Goal: Task Accomplishment & Management: Manage account settings

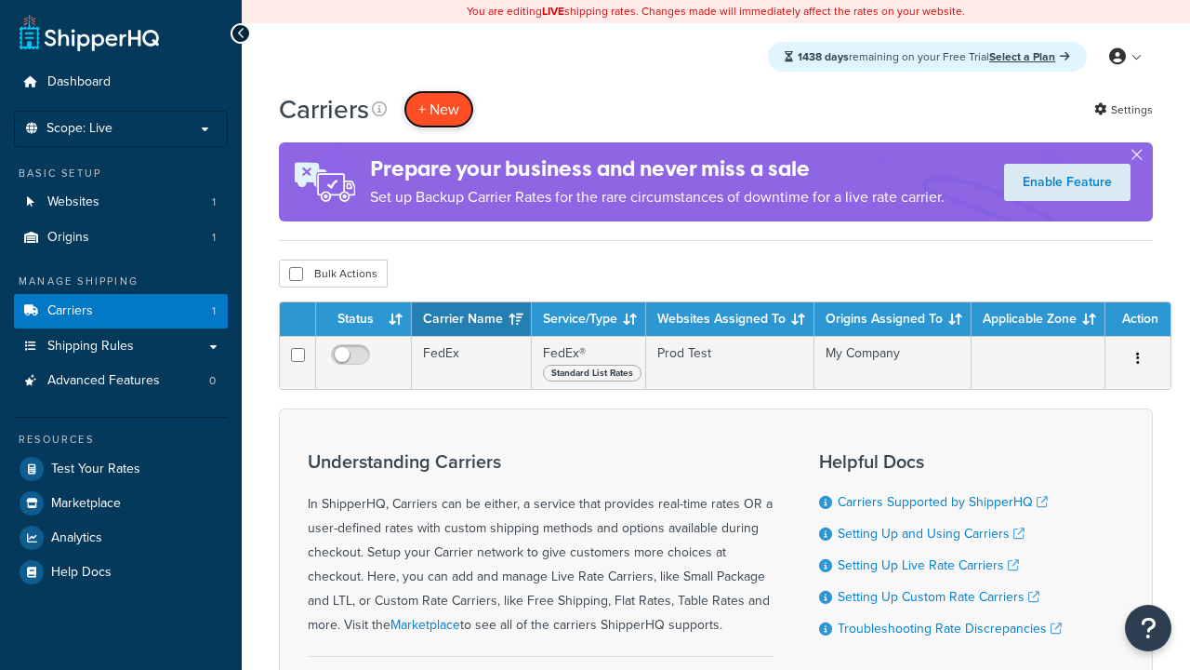
click at [439, 110] on button "+ New" at bounding box center [439, 109] width 71 height 38
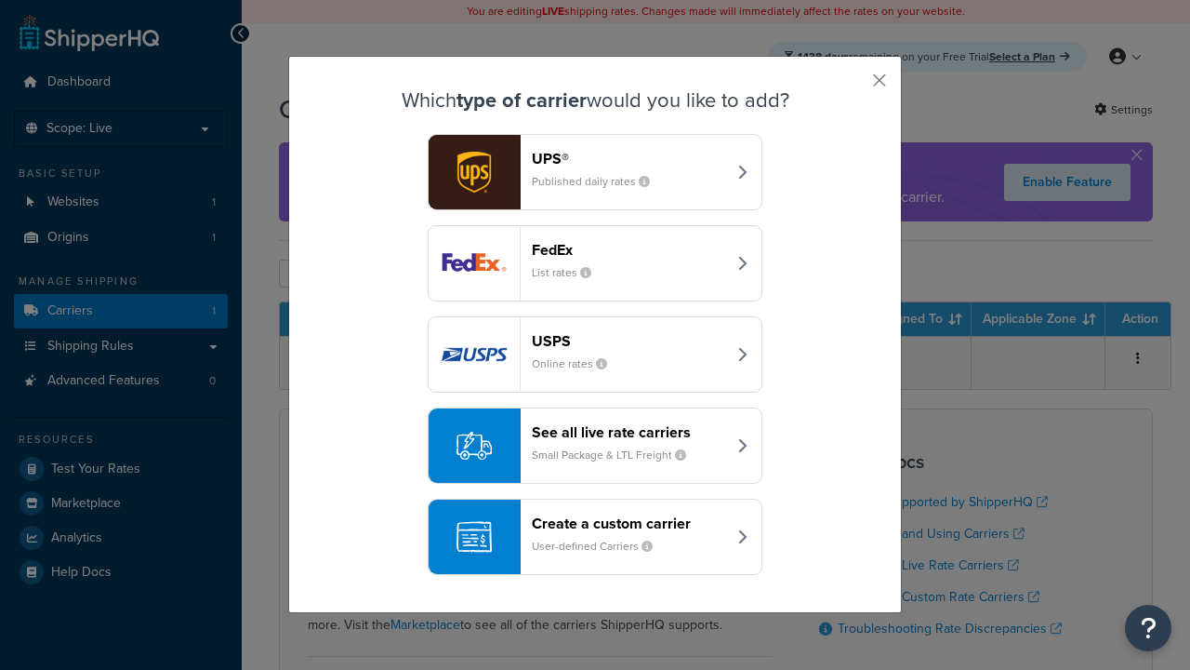
click at [595, 264] on div "FedEx List rates" at bounding box center [629, 263] width 194 height 45
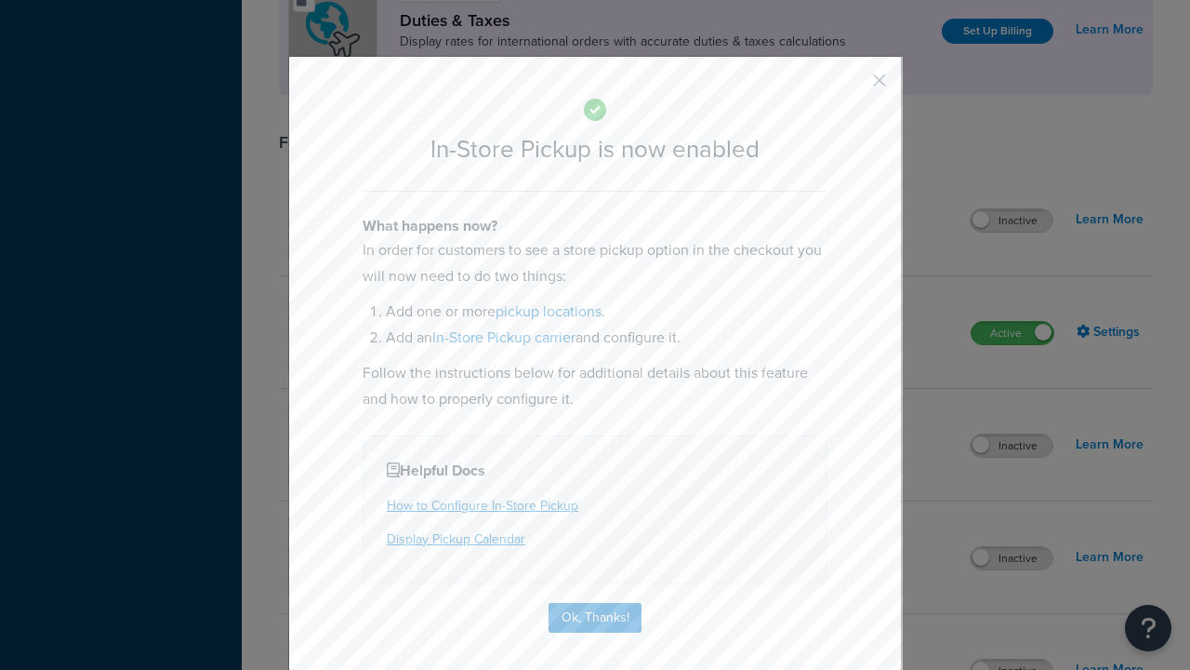
click at [852, 86] on button "button" at bounding box center [852, 87] width 5 height 5
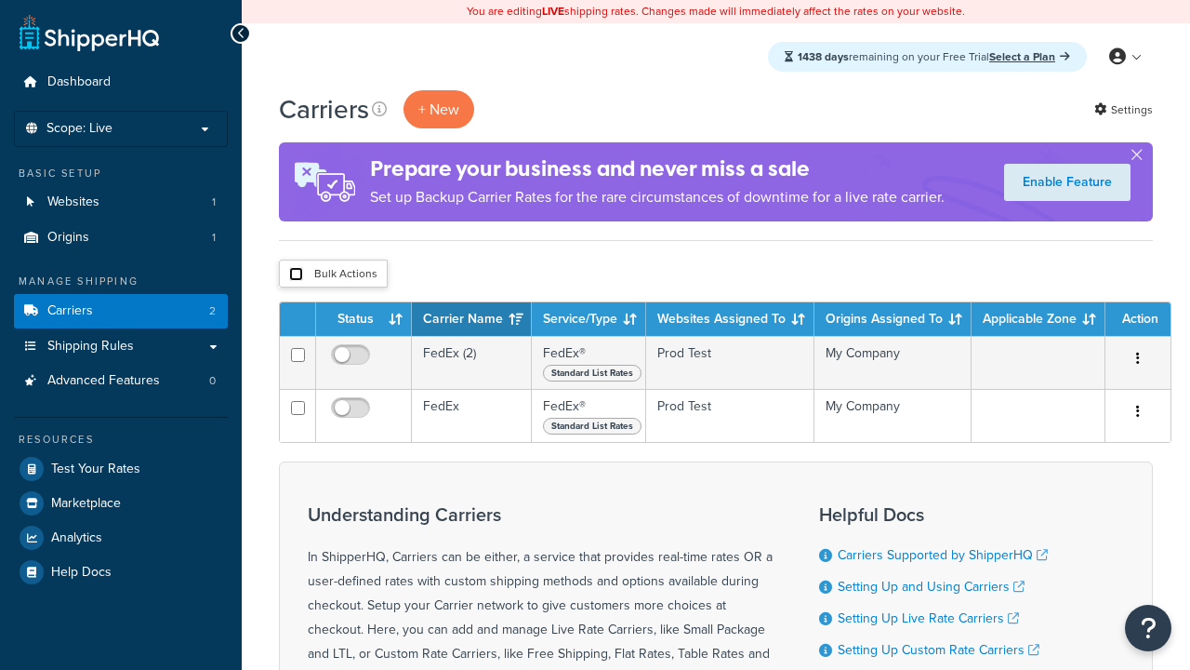
click at [296, 275] on input "checkbox" at bounding box center [296, 274] width 14 height 14
checkbox input "true"
click at [0, 0] on button "Delete" at bounding box center [0, 0] width 0 height 0
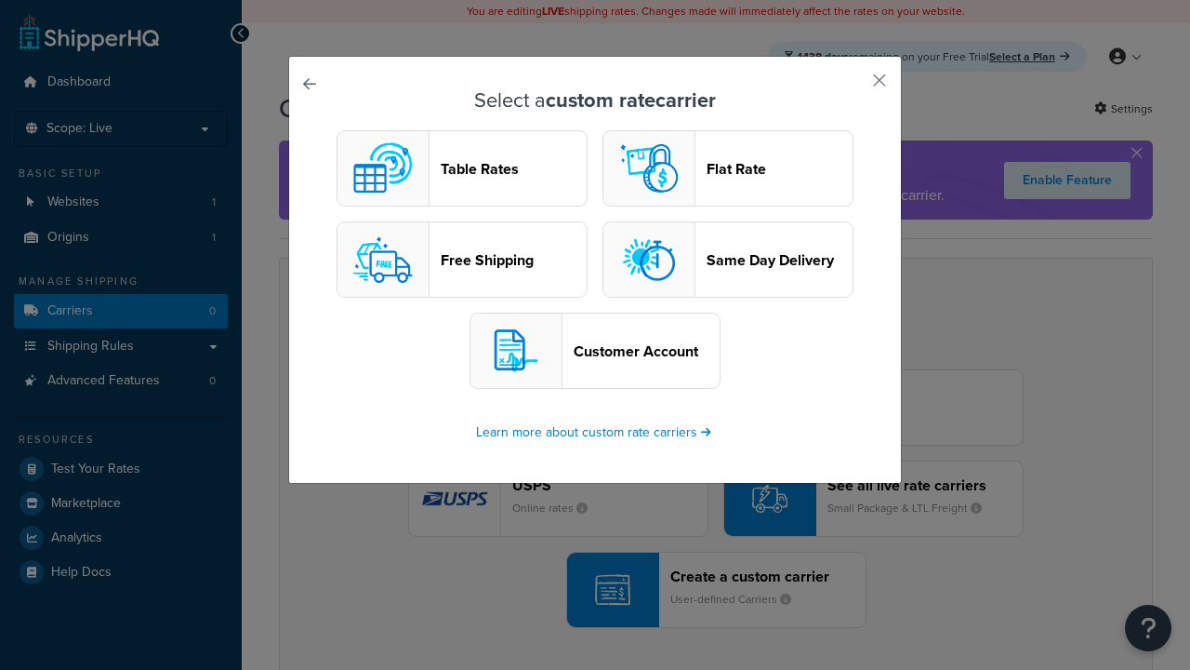
click at [462, 169] on header "Table Rates" at bounding box center [514, 169] width 146 height 18
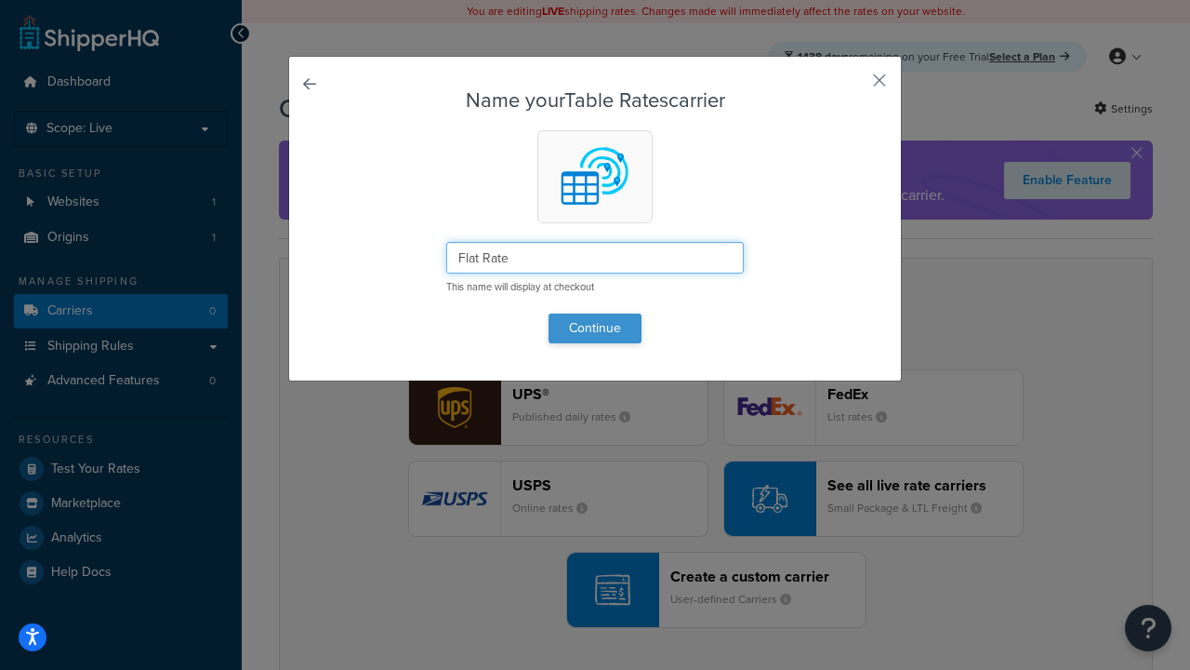
type input "Flat Rate"
click at [595, 327] on button "Continue" at bounding box center [595, 328] width 93 height 30
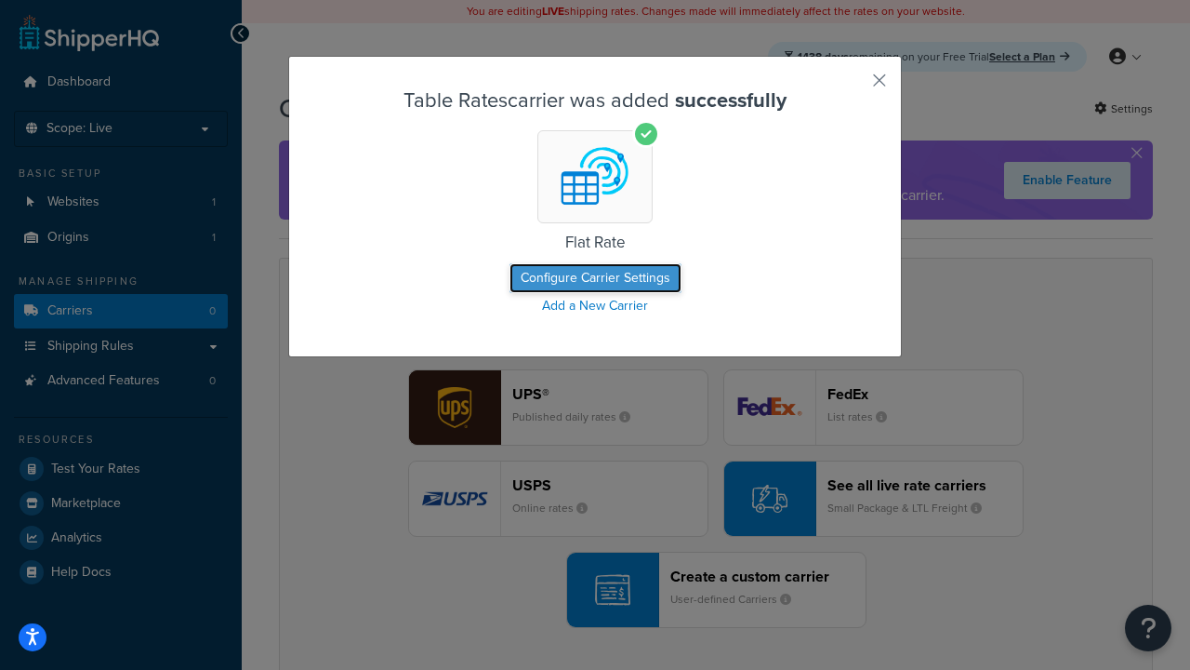
click at [595, 279] on button "Configure Carrier Settings" at bounding box center [596, 278] width 172 height 30
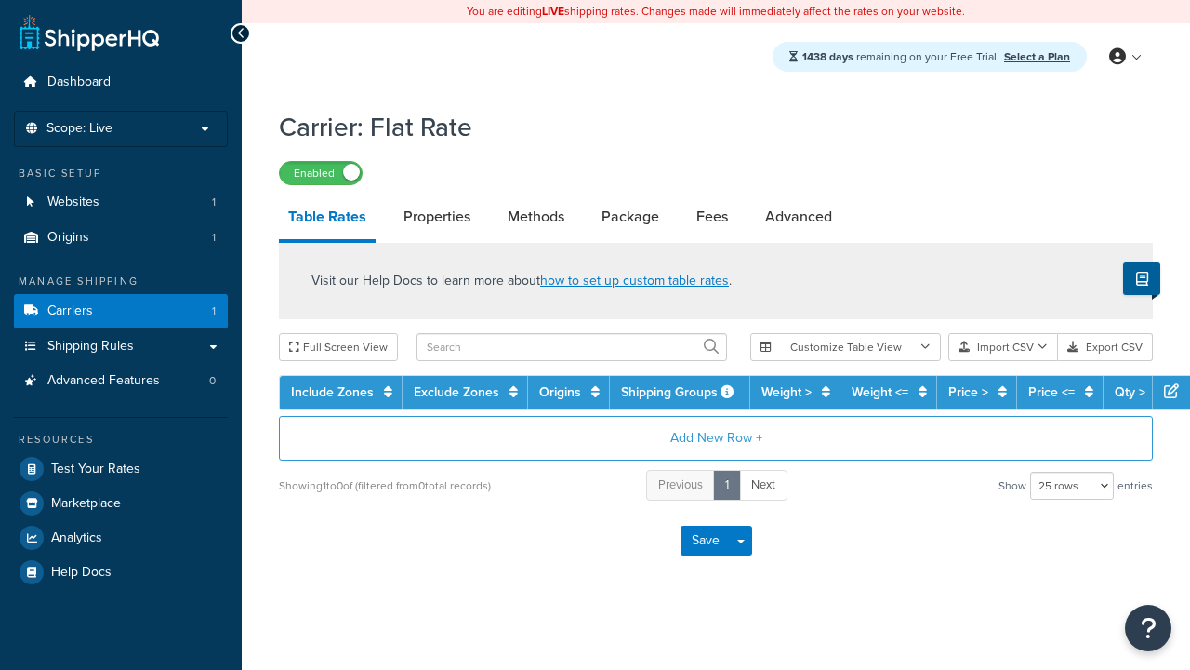
select select "25"
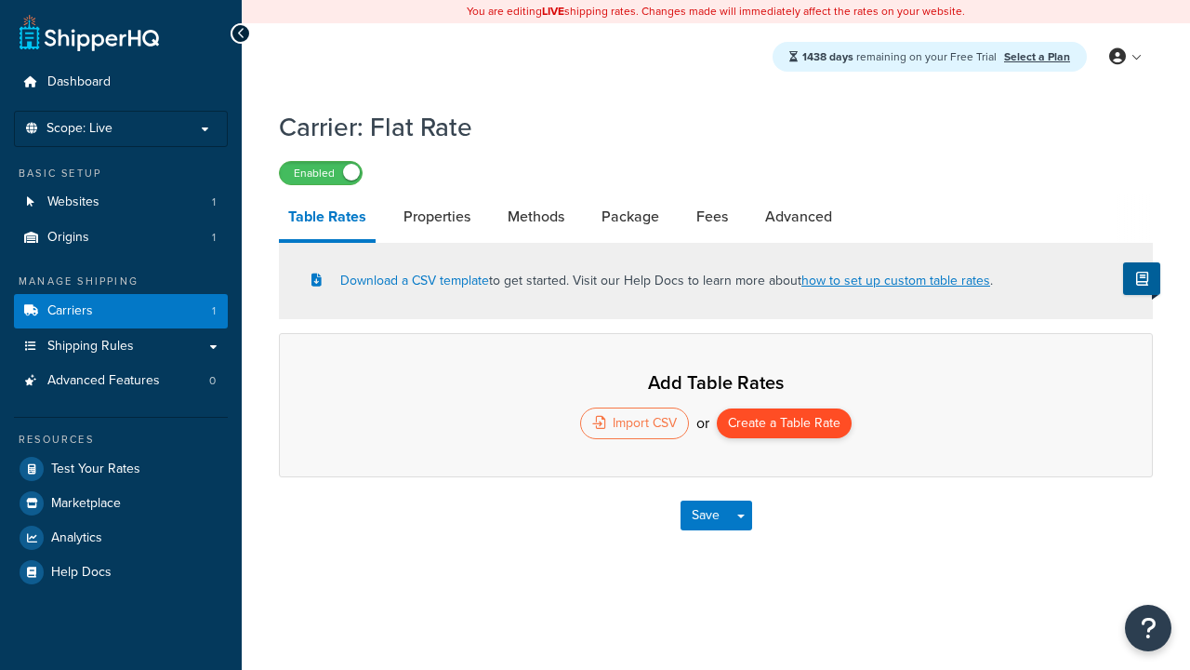
click at [785, 425] on button "Create a Table Rate" at bounding box center [784, 423] width 135 height 30
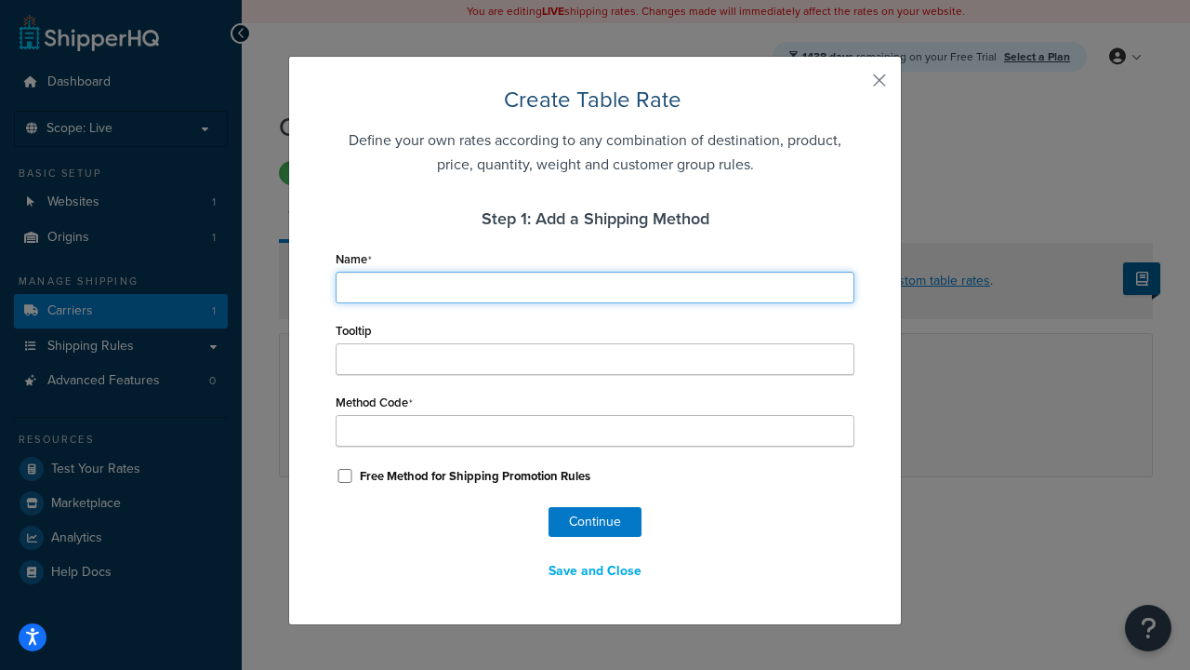
type input "Ground"
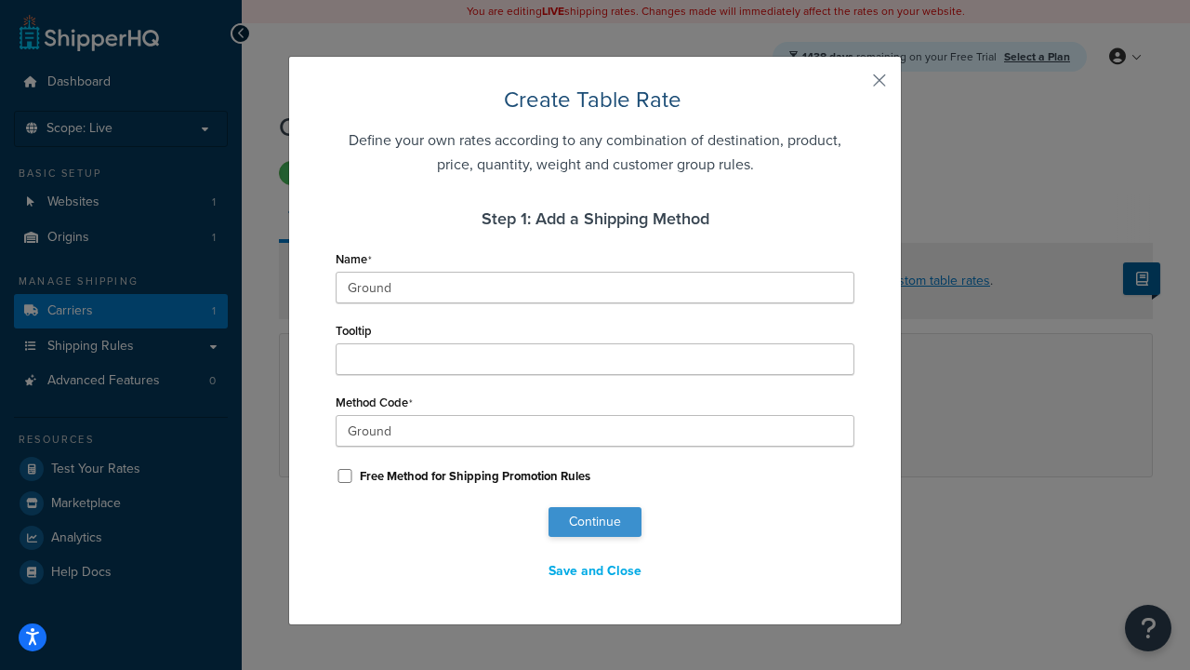
click at [595, 522] on button "Continue" at bounding box center [595, 522] width 93 height 30
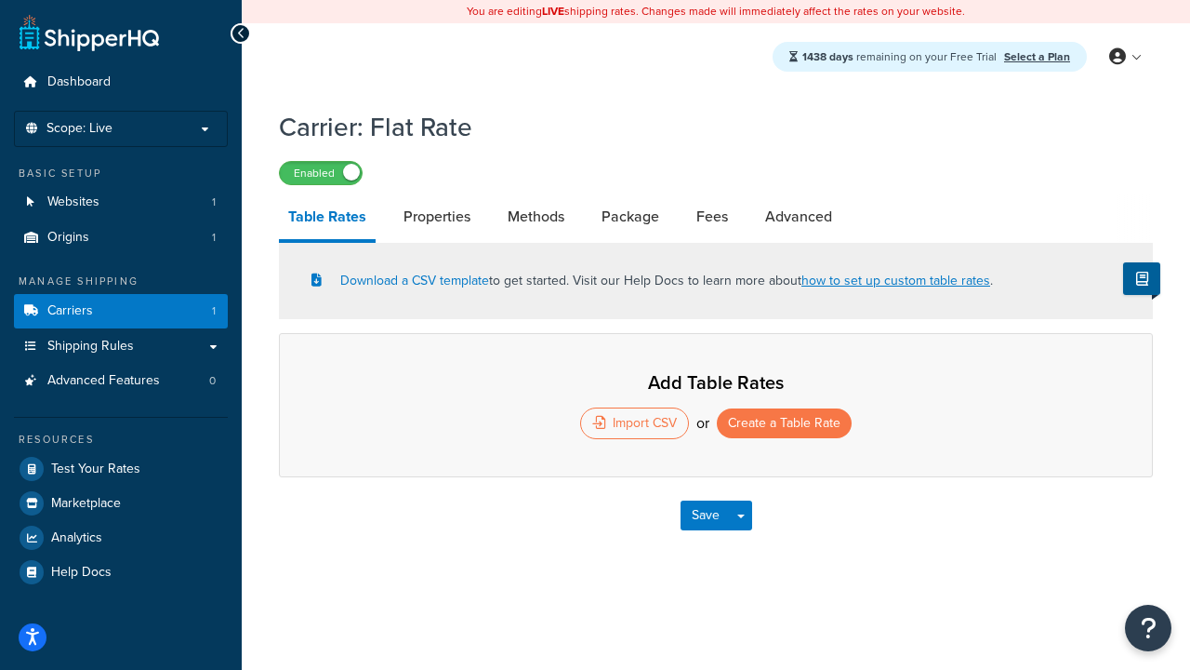
select select "25"
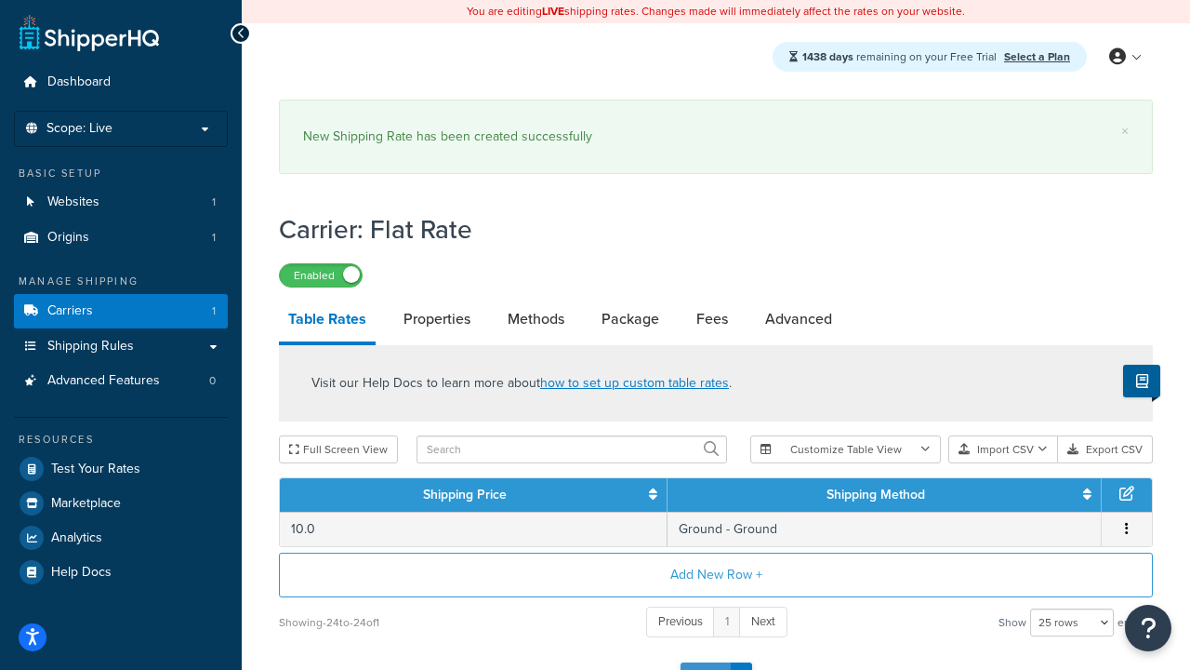
click at [705, 662] on button "Save" at bounding box center [706, 677] width 50 height 30
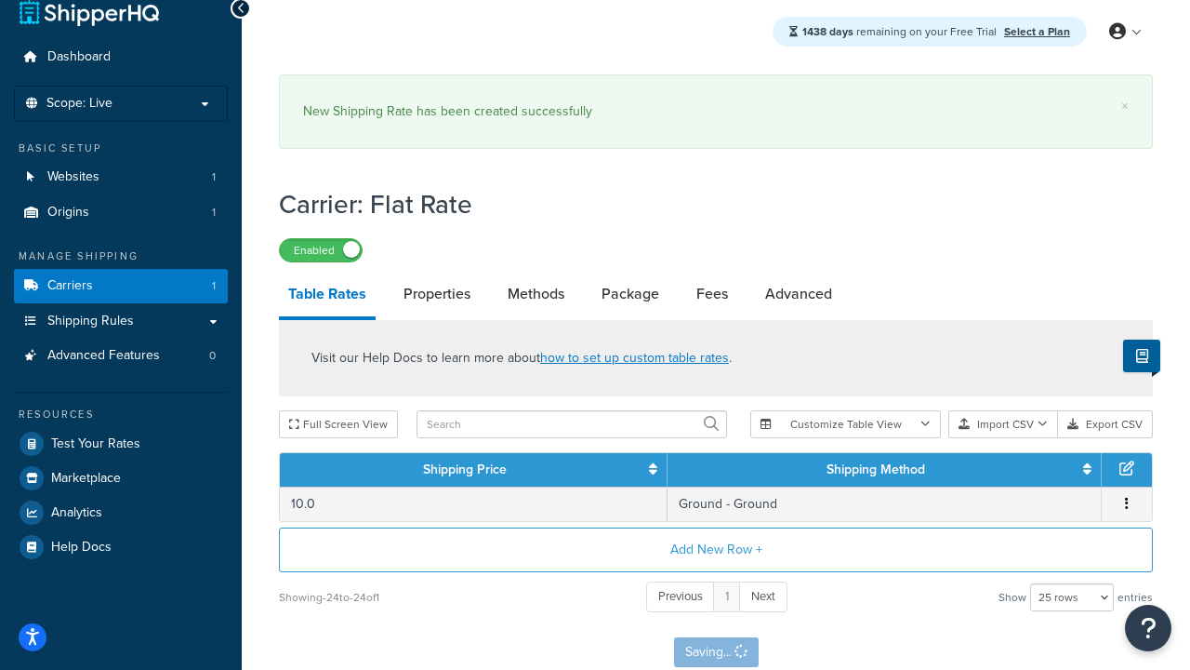
scroll to position [0, 0]
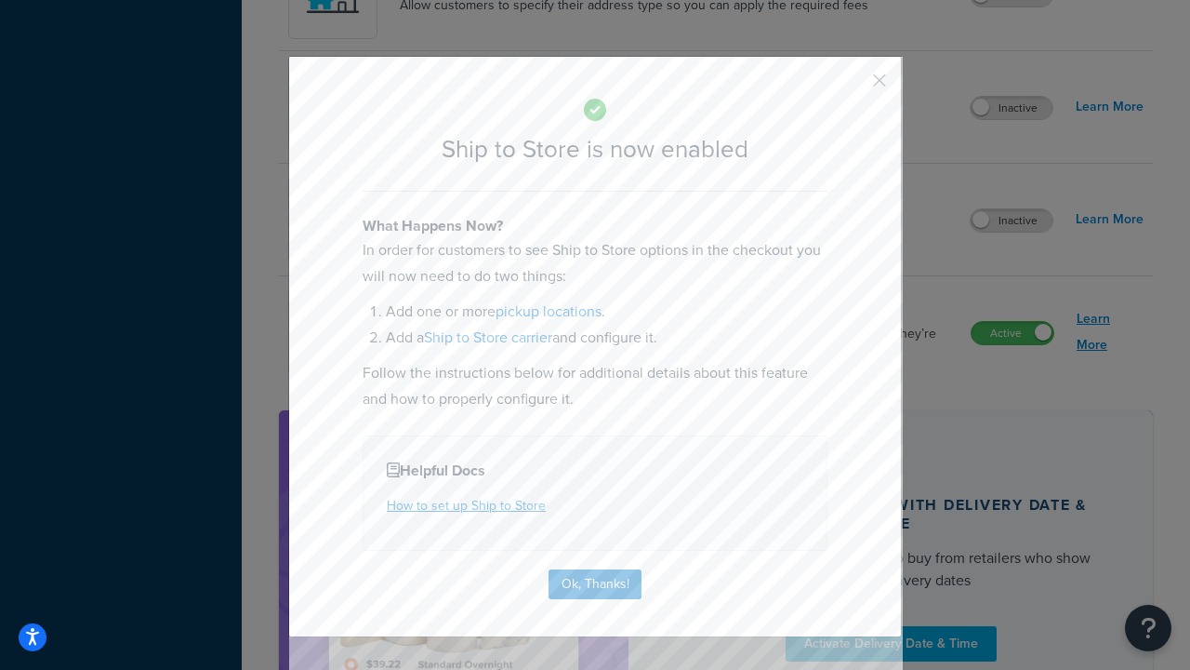
click at [595, 582] on button "Ok, Thanks!" at bounding box center [595, 584] width 93 height 30
click at [1110, 333] on link "Learn More" at bounding box center [1110, 332] width 67 height 52
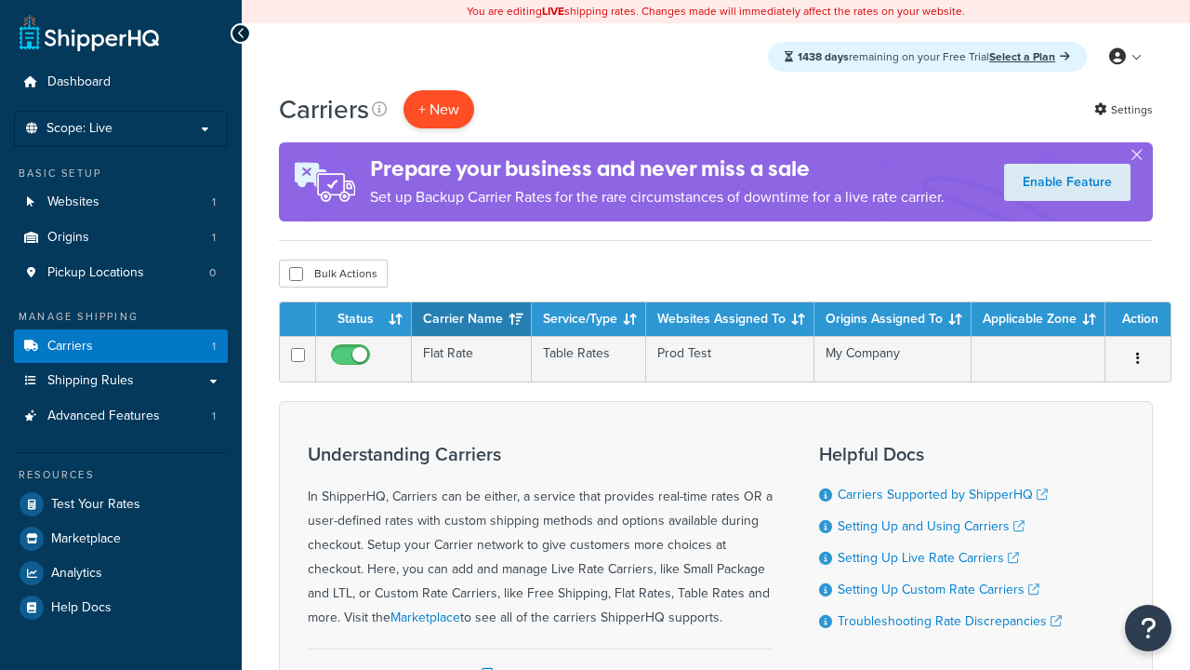
click at [439, 110] on button "+ New" at bounding box center [439, 109] width 71 height 38
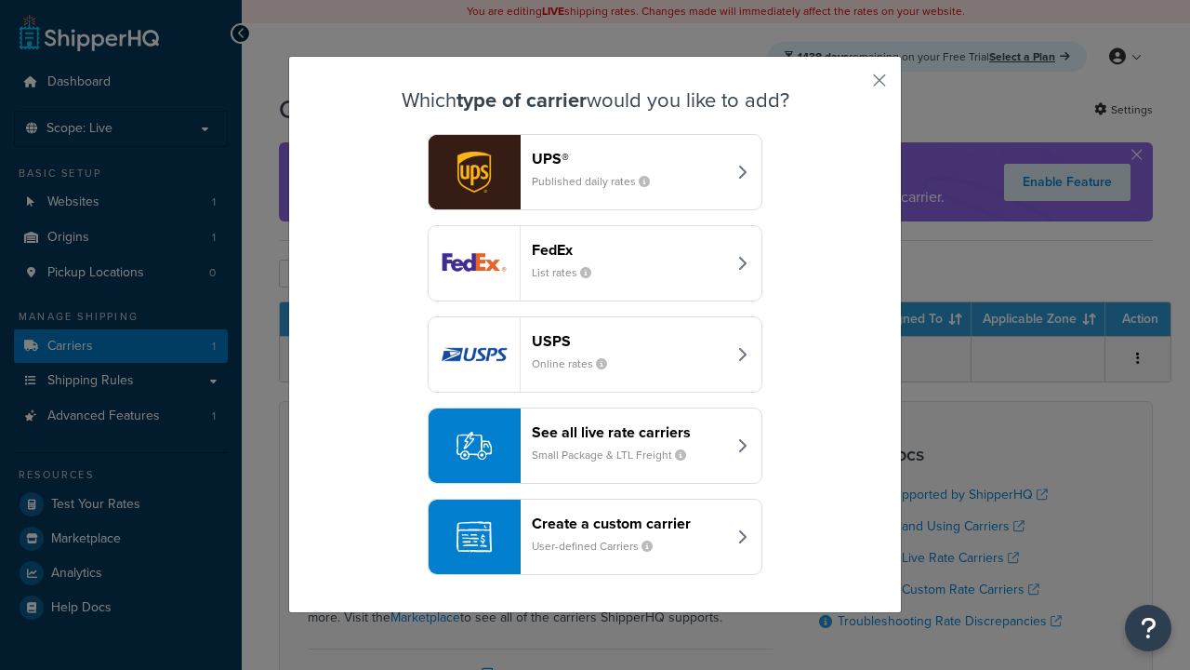
click at [595, 538] on div "Create a custom carrier User-defined Carriers" at bounding box center [629, 536] width 194 height 45
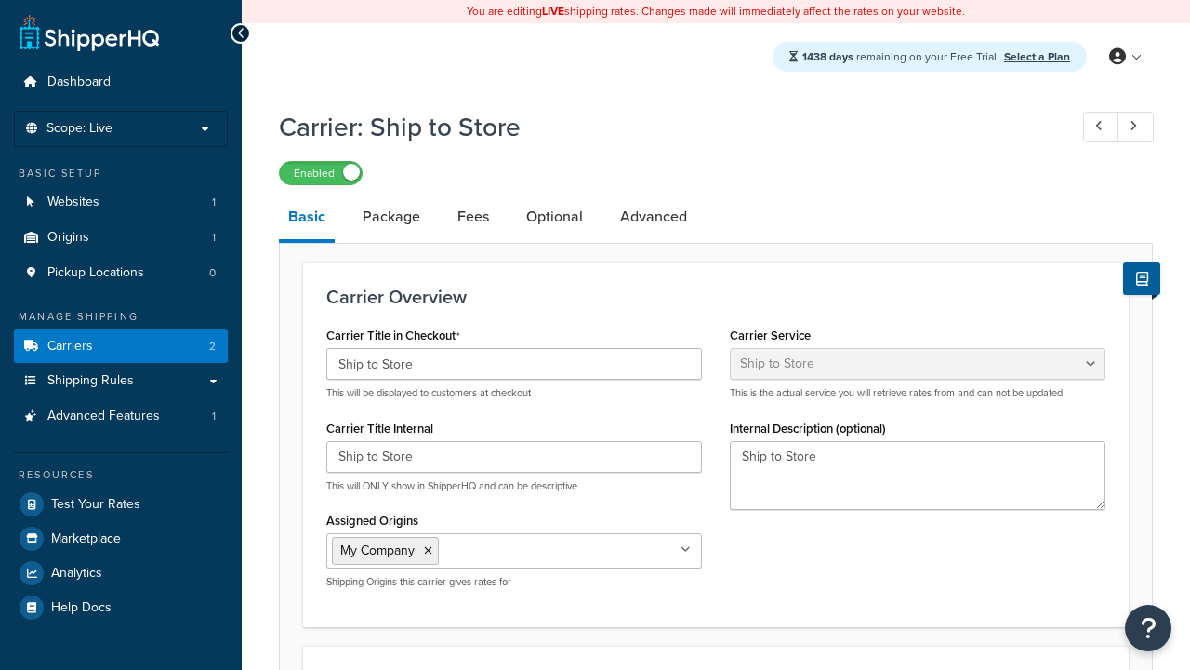
select select "shipToStore"
select select "183349"
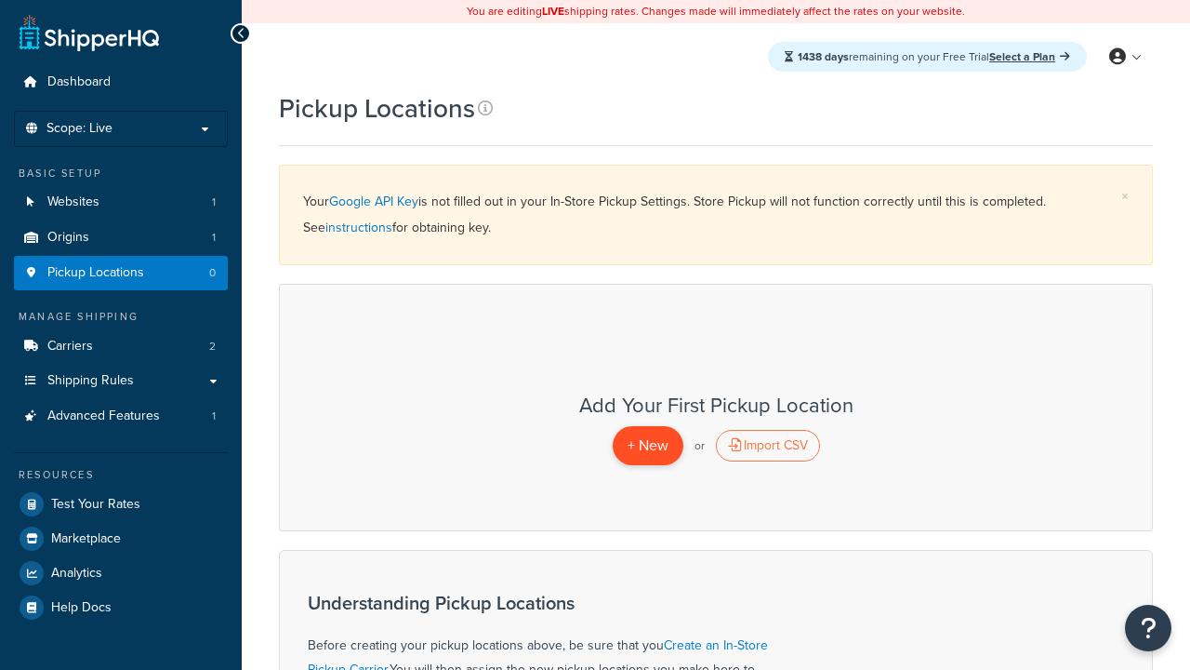
click at [647, 445] on span "+ New" at bounding box center [648, 444] width 41 height 21
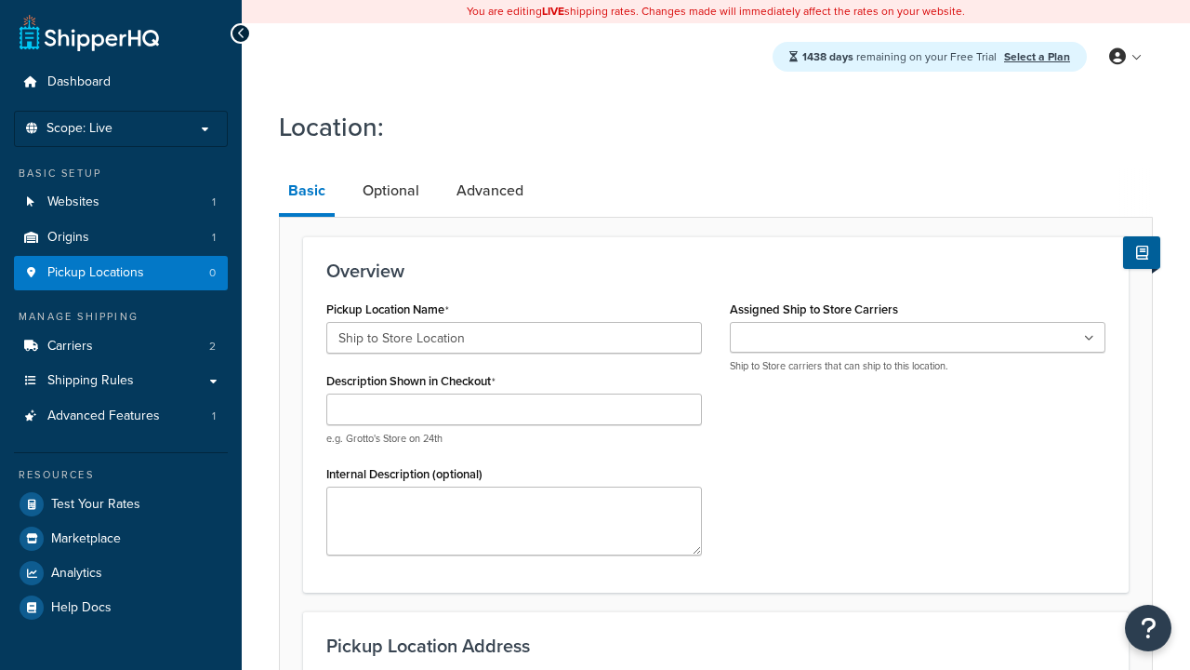
type input "Ship to Store Location"
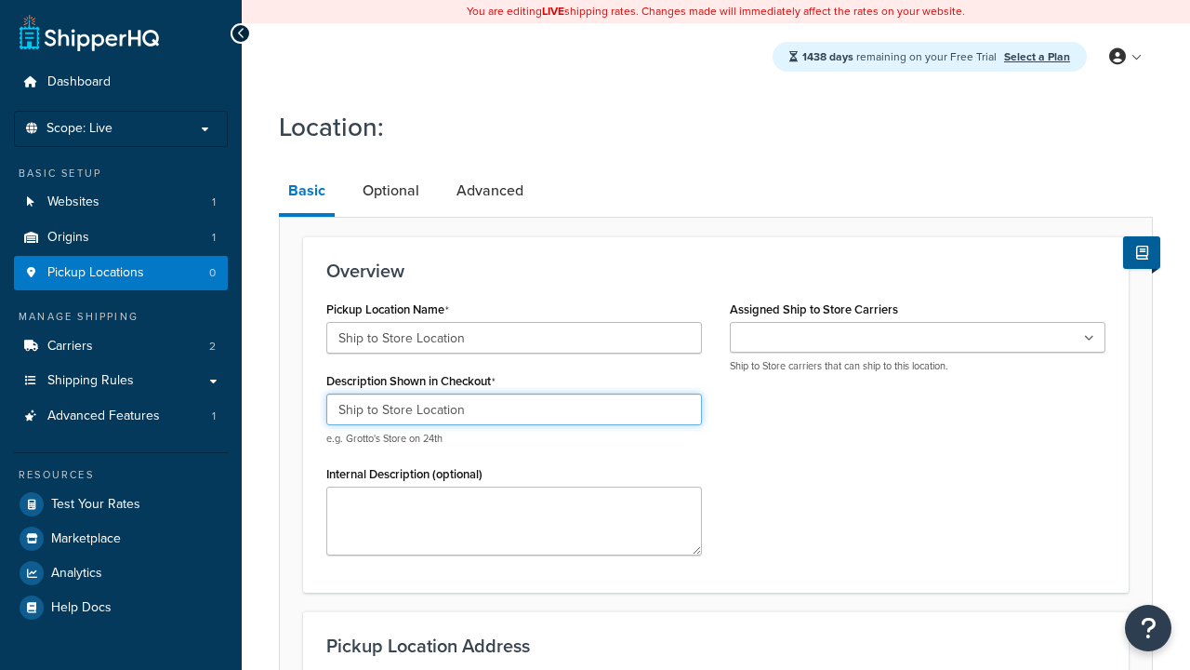
type input "Ship to Store Location"
click at [918, 338] on ul at bounding box center [918, 337] width 376 height 31
type input "[STREET_ADDRESS]"
type input "Apt 103"
type input "[GEOGRAPHIC_DATA]"
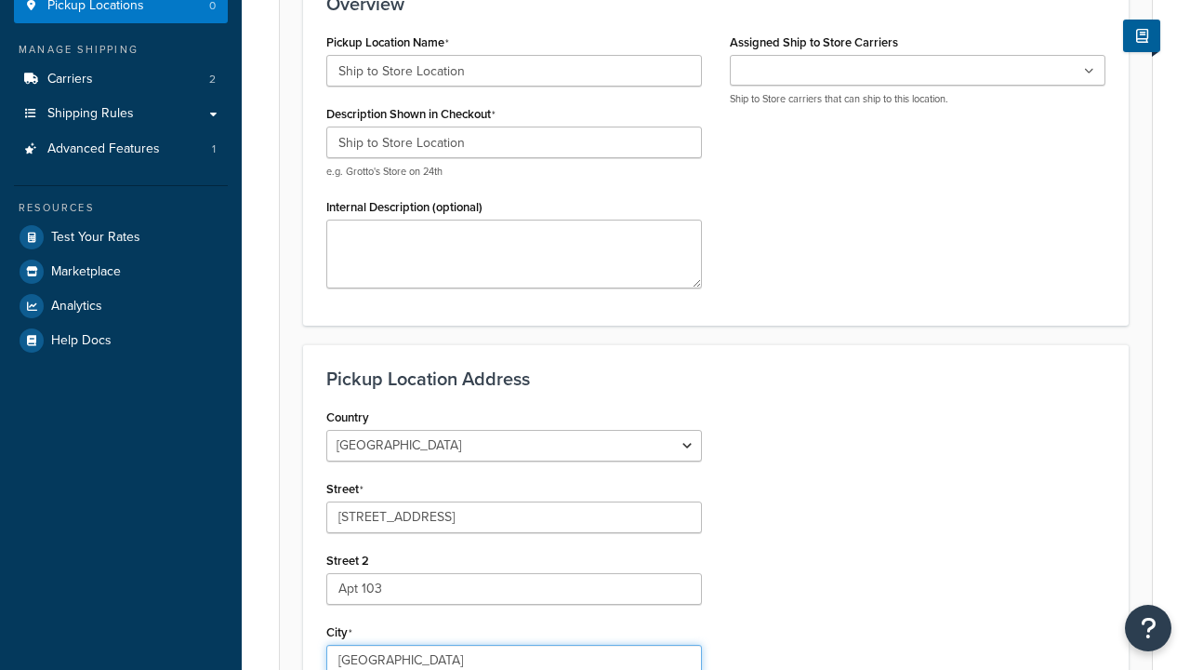
select select "13"
type input "[GEOGRAPHIC_DATA]"
type input "60173"
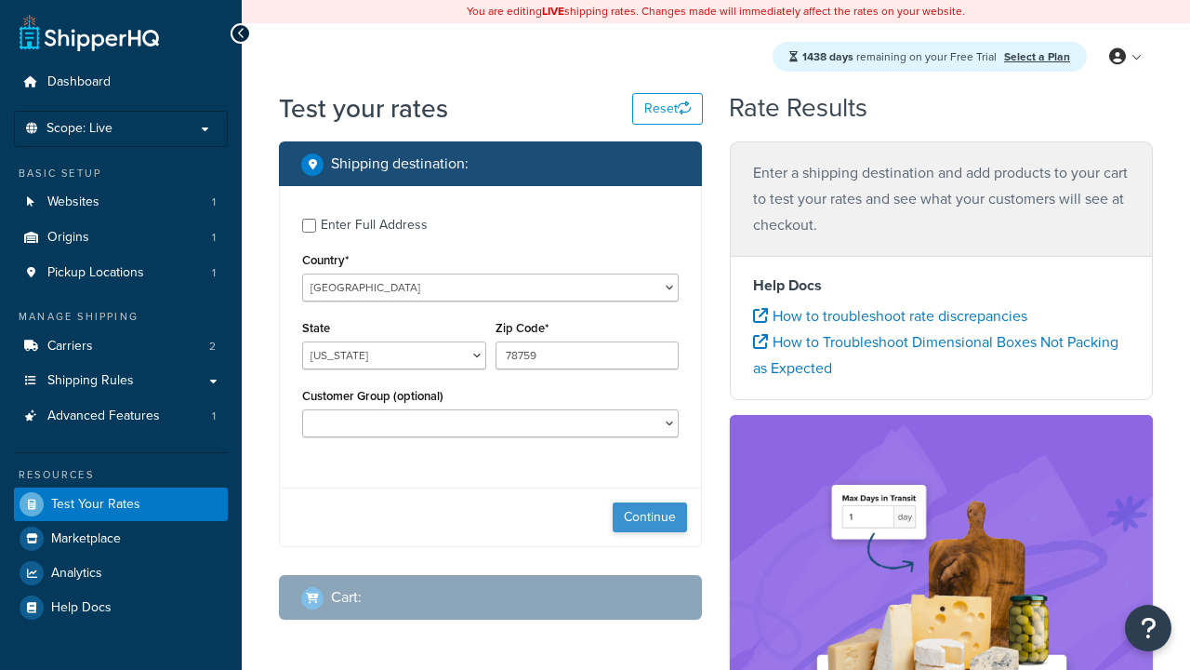
click at [650, 520] on button "Continue" at bounding box center [650, 517] width 74 height 30
select select "IL"
type input "60173"
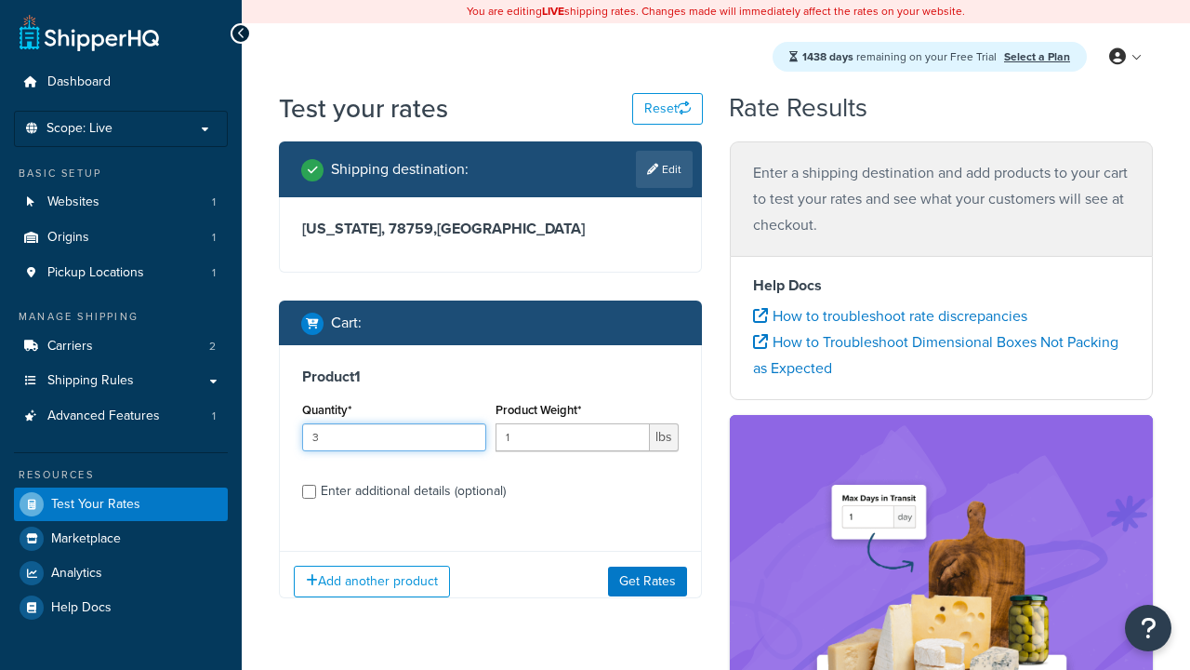
type input "3"
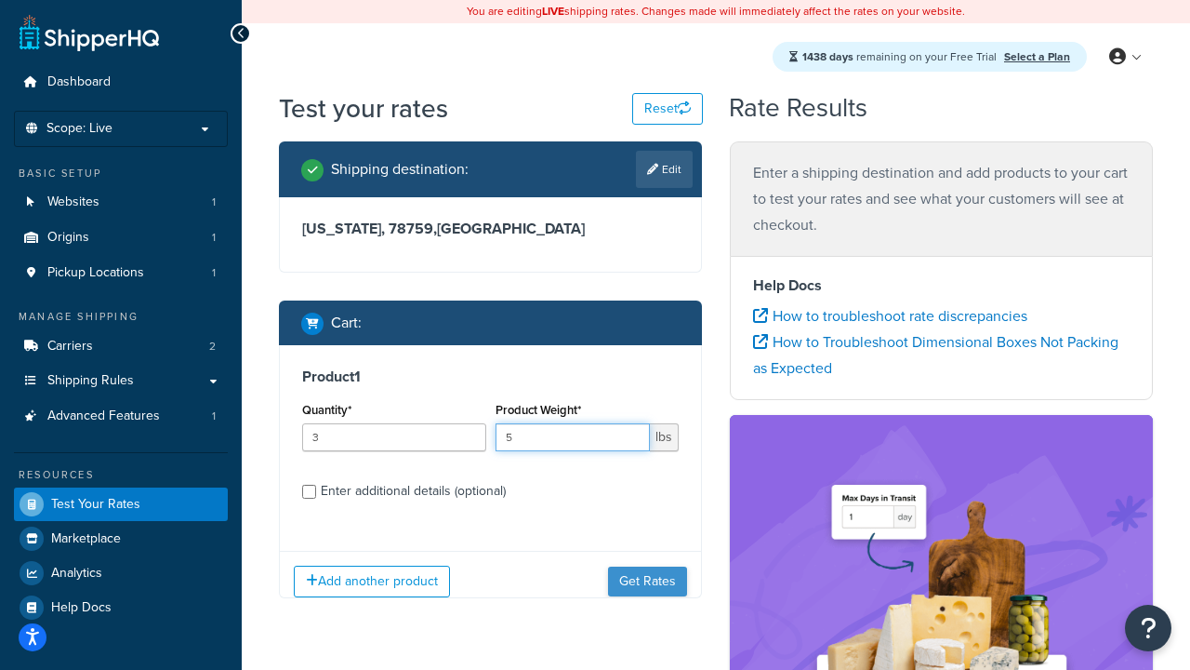
type input "5"
click at [648, 581] on button "Get Rates" at bounding box center [647, 581] width 79 height 30
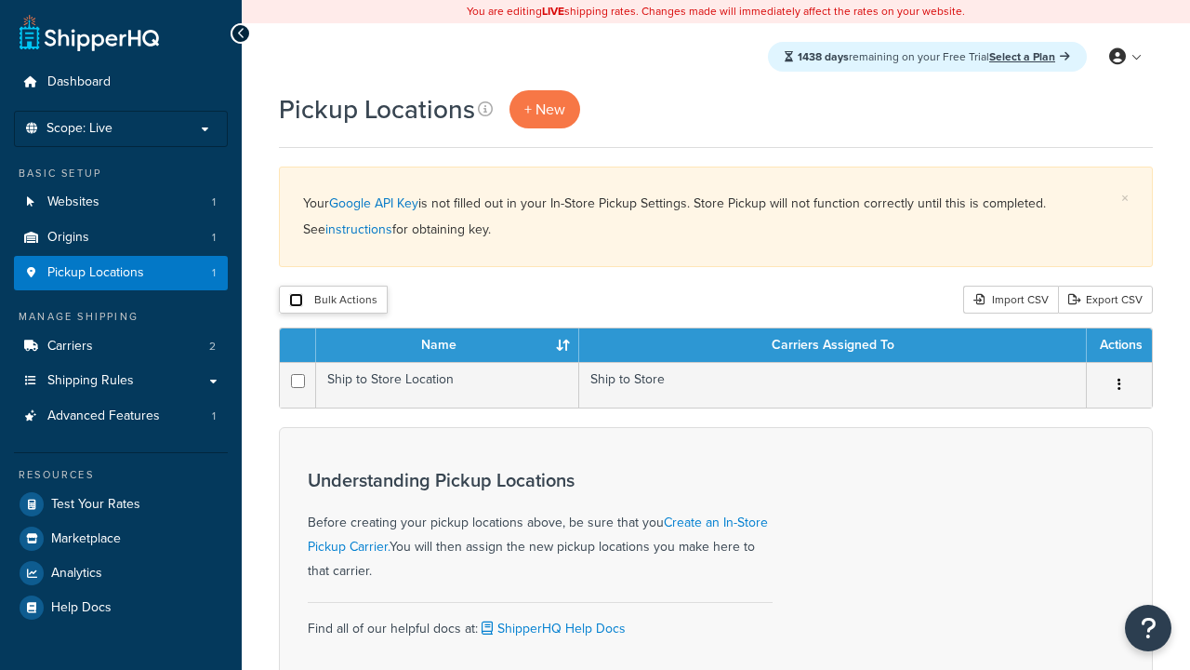
click at [296, 301] on input "checkbox" at bounding box center [296, 300] width 14 height 14
checkbox input "true"
click at [0, 0] on button "Delete" at bounding box center [0, 0] width 0 height 0
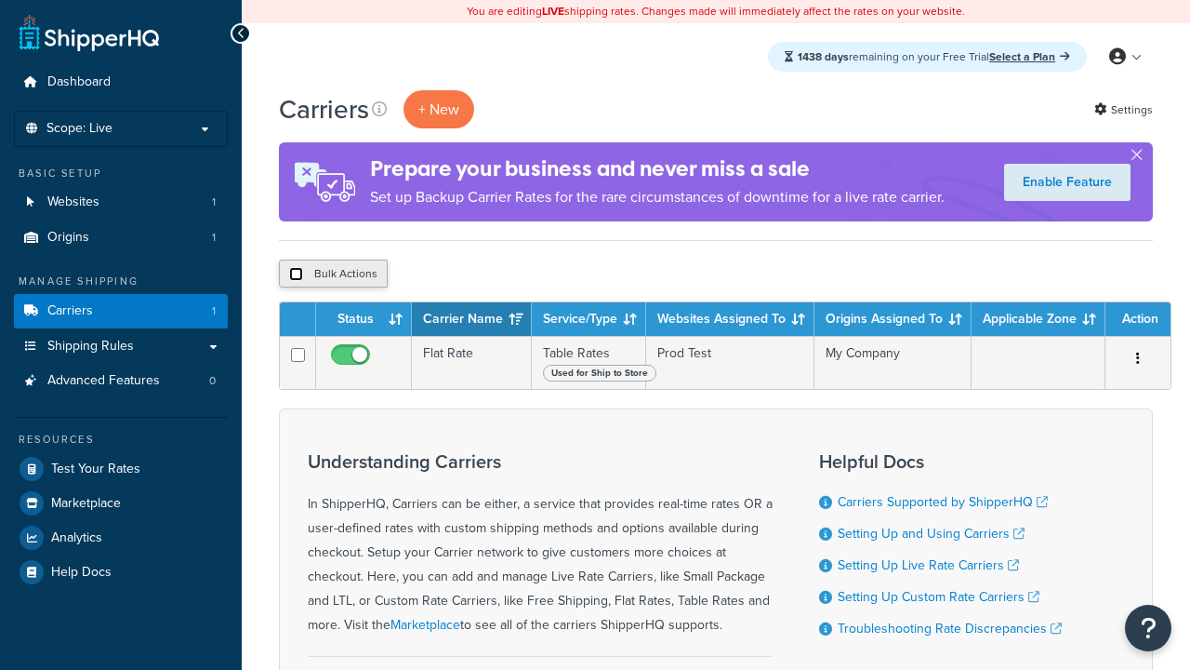
click at [296, 275] on input "checkbox" at bounding box center [296, 274] width 14 height 14
checkbox input "true"
click at [0, 0] on button "Delete" at bounding box center [0, 0] width 0 height 0
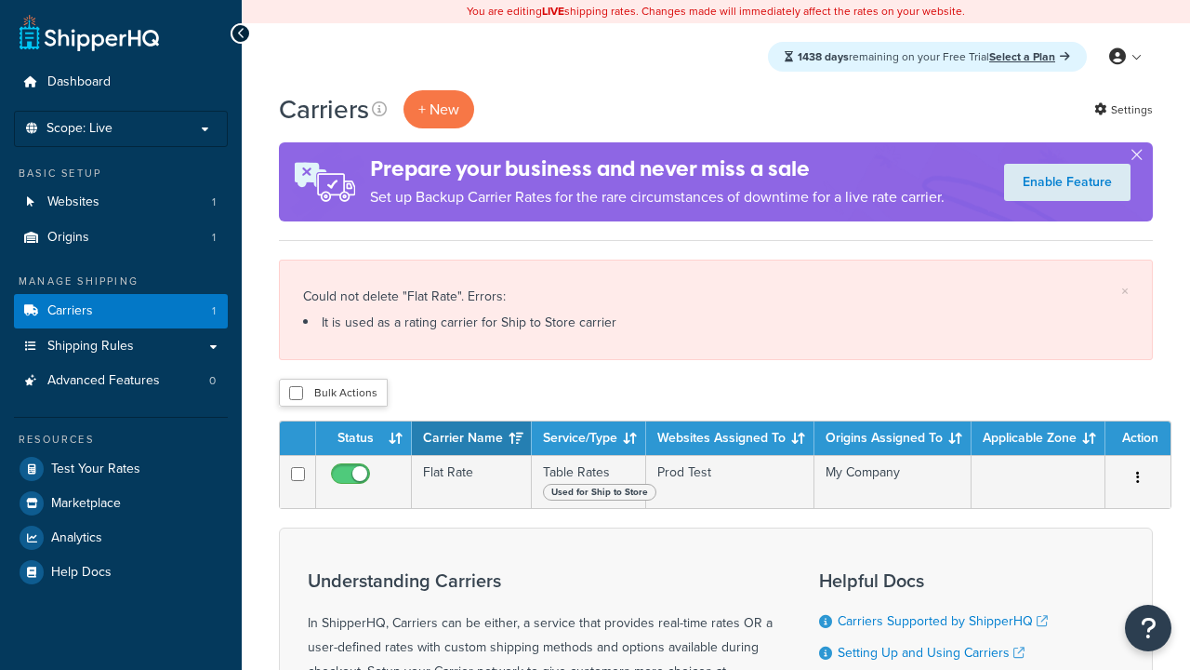
click at [296, 394] on input "checkbox" at bounding box center [296, 393] width 14 height 14
checkbox input "true"
click at [0, 0] on button "Delete" at bounding box center [0, 0] width 0 height 0
